Goal: Check status: Check status

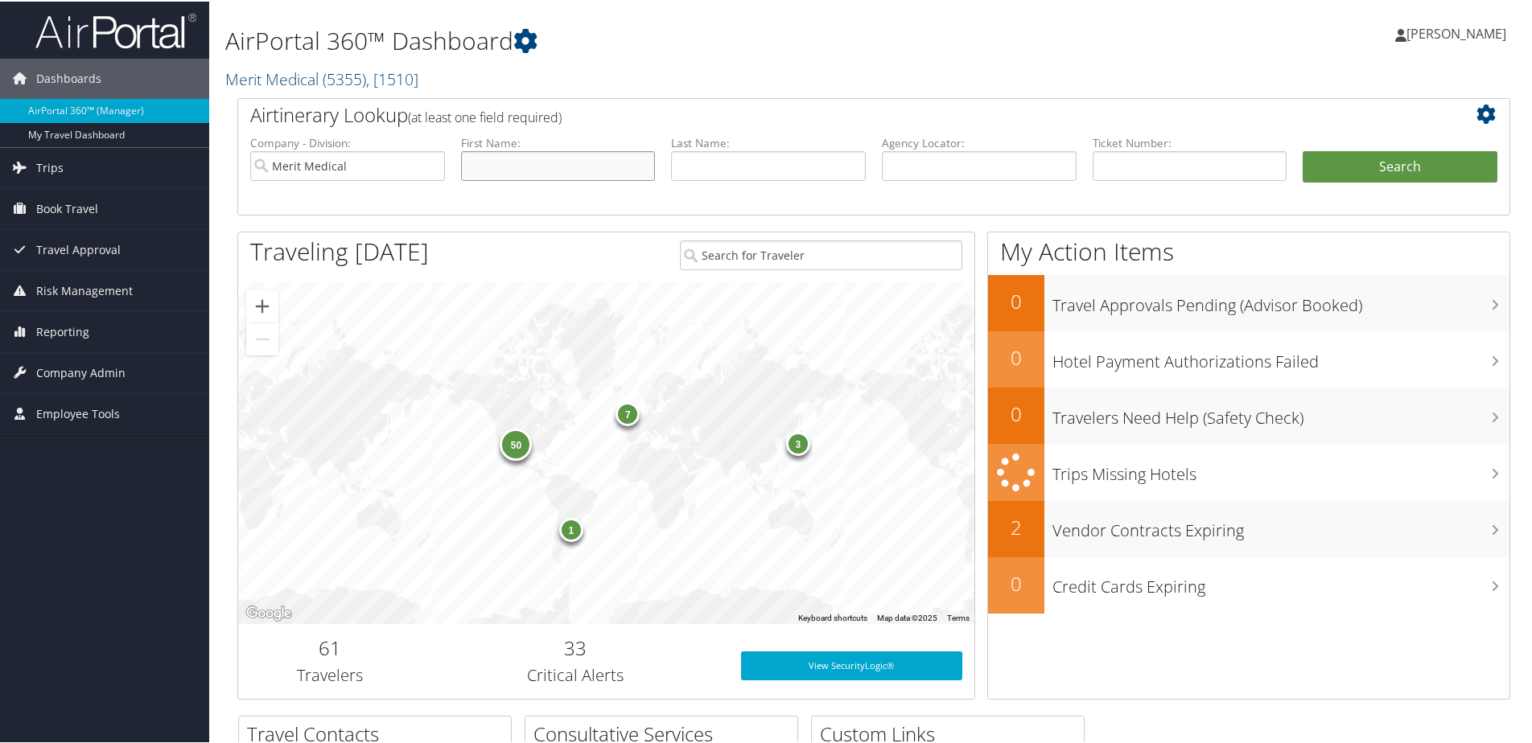
click at [485, 164] on input "text" at bounding box center [558, 165] width 195 height 30
type input "L"
type input "[PERSON_NAME]"
click at [1381, 170] on button "Search" at bounding box center [1400, 166] width 195 height 32
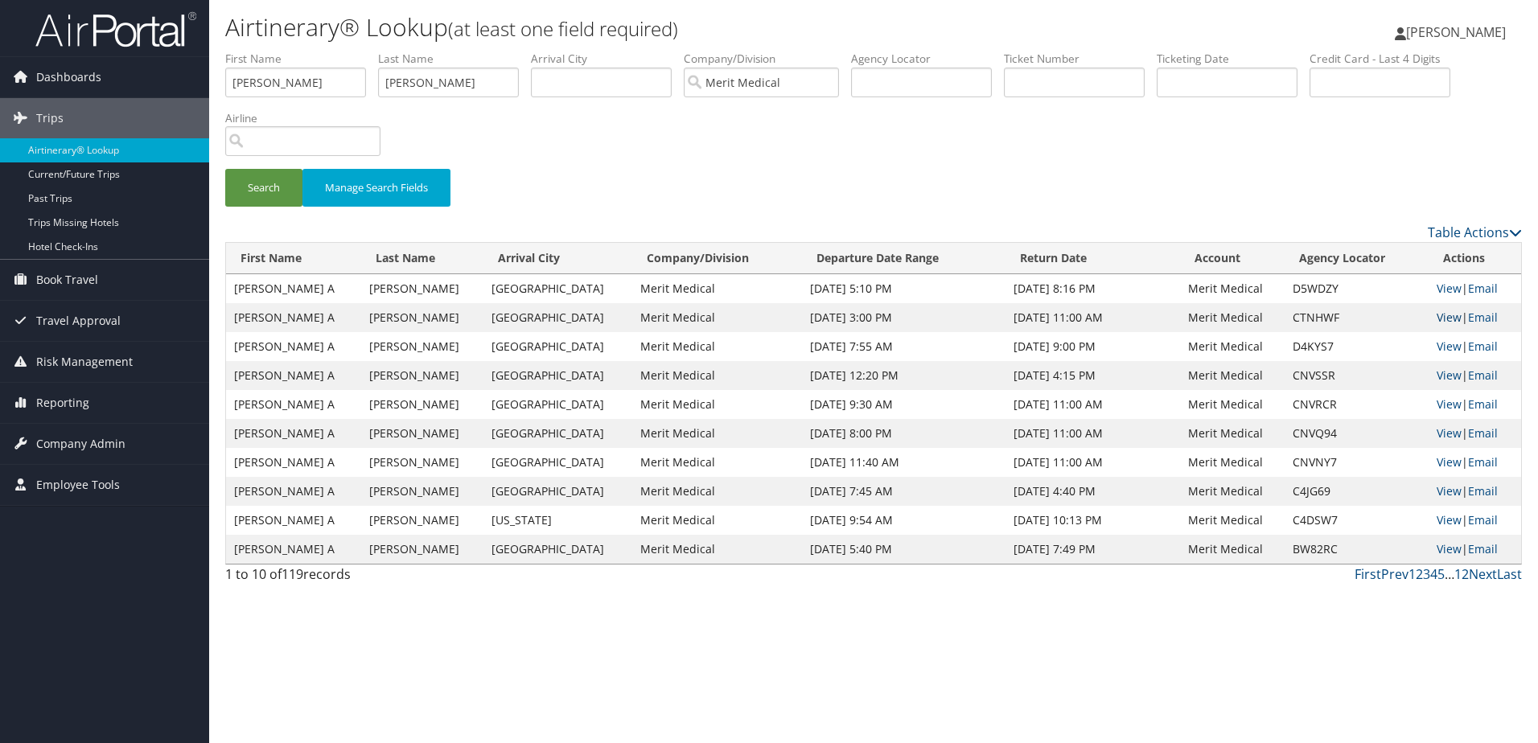
click at [1446, 319] on link "View" at bounding box center [1449, 317] width 25 height 15
click at [1447, 291] on link "View" at bounding box center [1449, 288] width 25 height 15
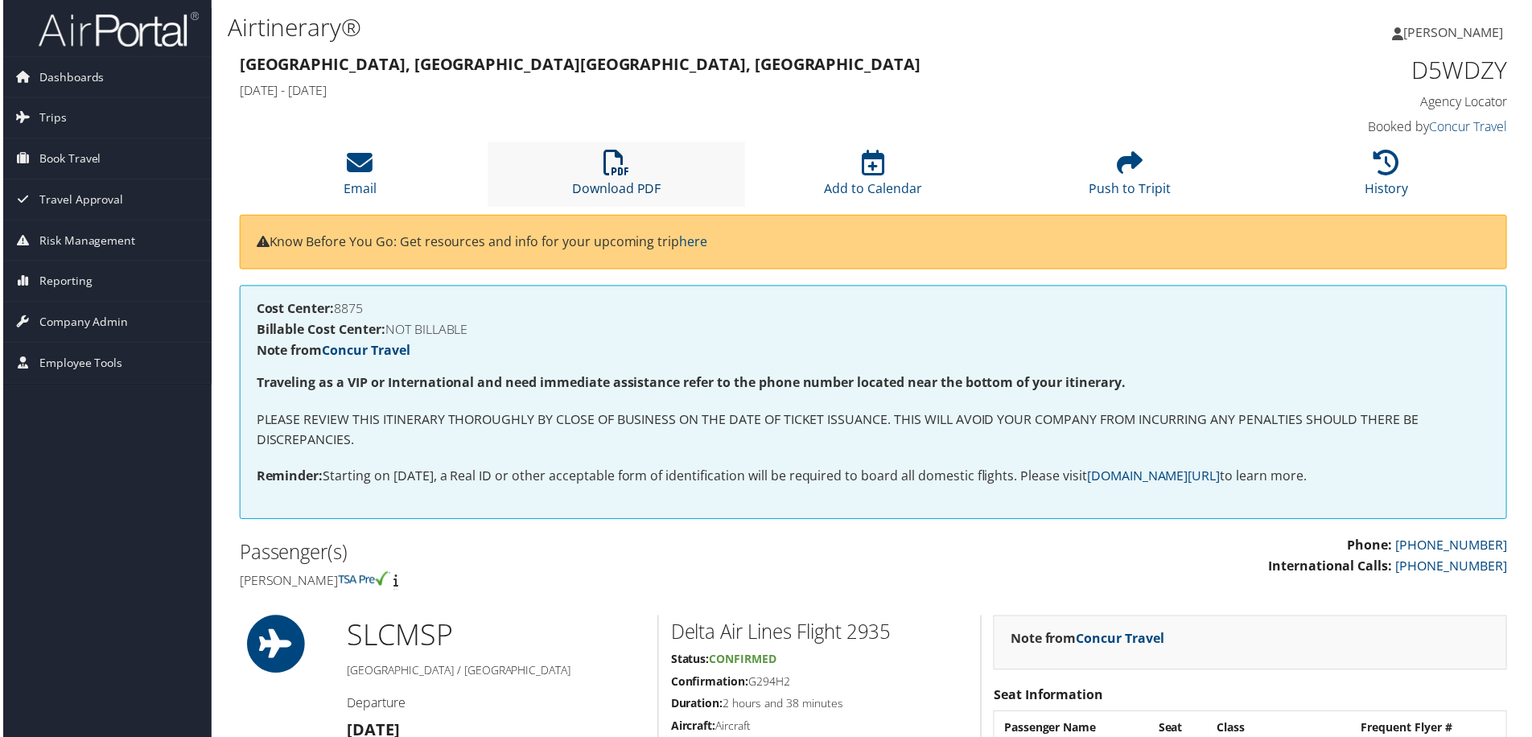
click at [613, 169] on icon at bounding box center [616, 163] width 26 height 26
